Goal: Navigation & Orientation: Find specific page/section

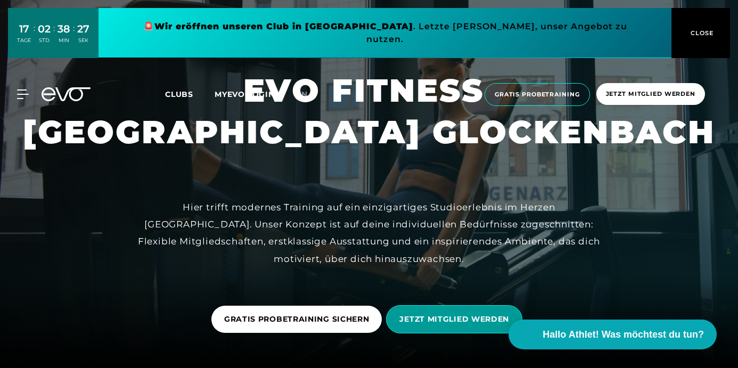
click at [453, 317] on span "JETZT MITGLIED WERDEN" at bounding box center [454, 319] width 110 height 11
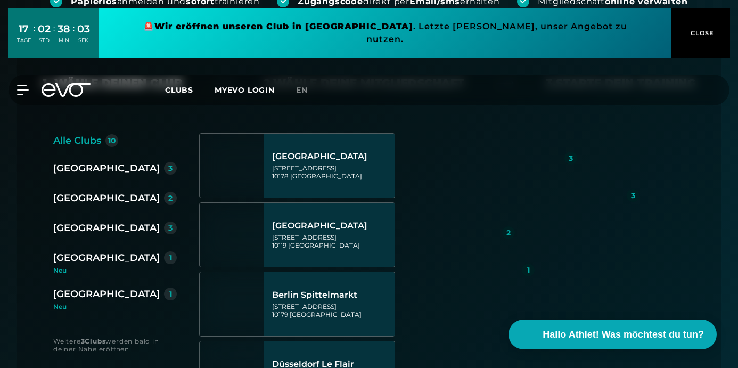
click at [93, 258] on div "[GEOGRAPHIC_DATA]" at bounding box center [106, 257] width 106 height 15
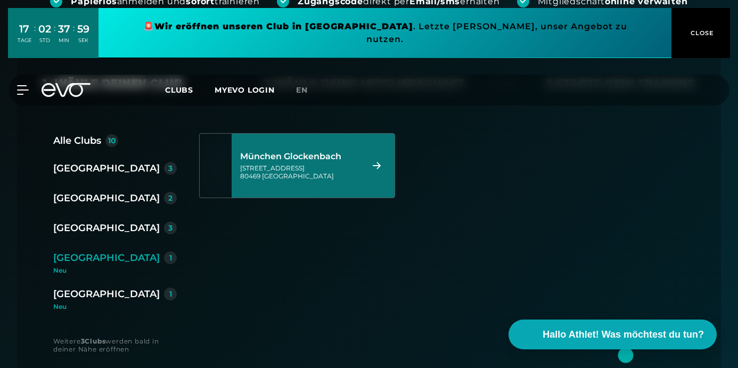
click at [378, 166] on icon at bounding box center [377, 165] width 8 height 7
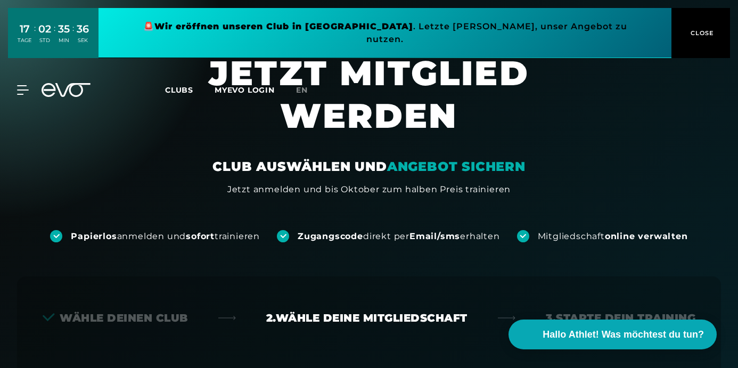
scroll to position [2, 0]
click at [706, 28] on span "CLOSE" at bounding box center [701, 33] width 26 height 10
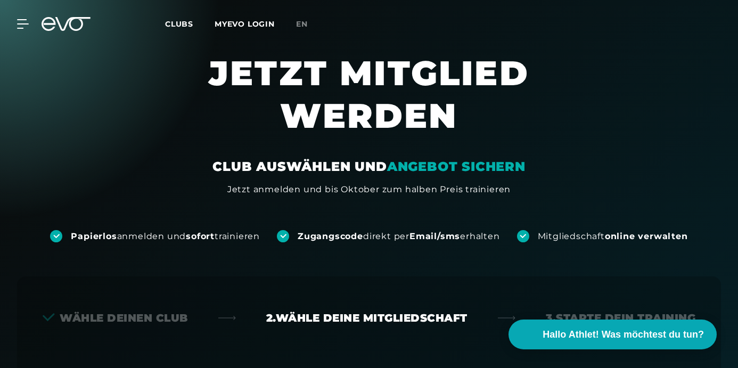
scroll to position [0, 0]
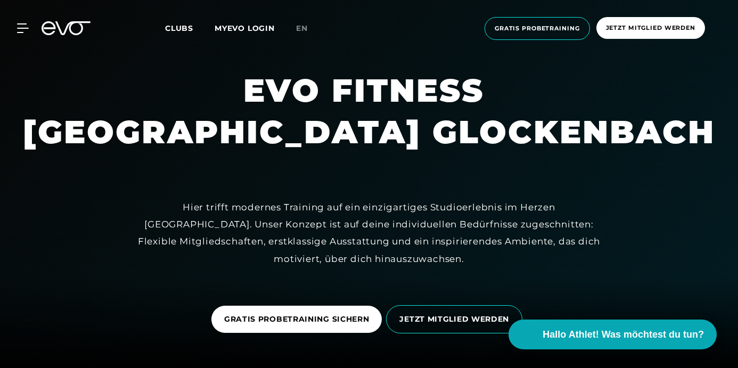
click at [179, 30] on span "Clubs" at bounding box center [179, 28] width 28 height 10
